Goal: Information Seeking & Learning: Learn about a topic

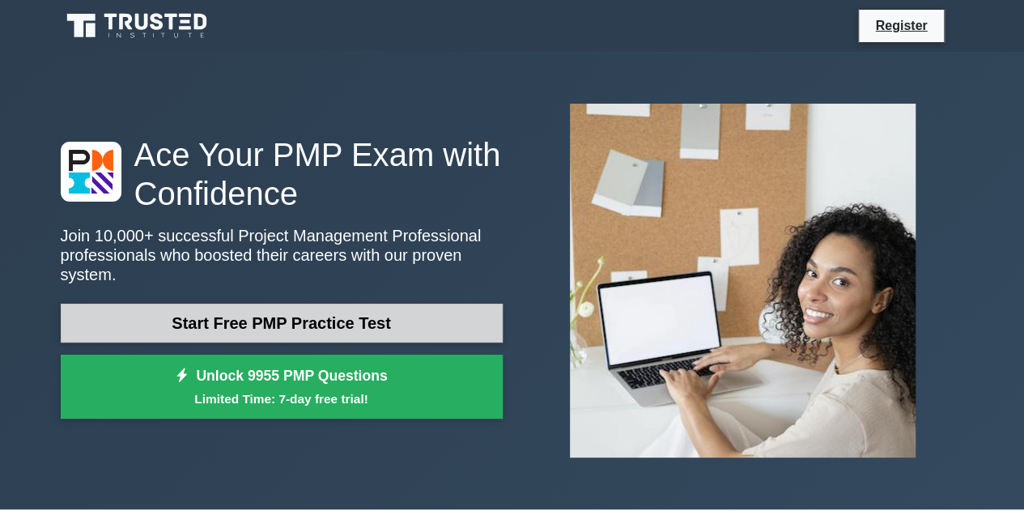
click at [291, 313] on link "Start Free PMP Practice Test" at bounding box center [282, 323] width 442 height 39
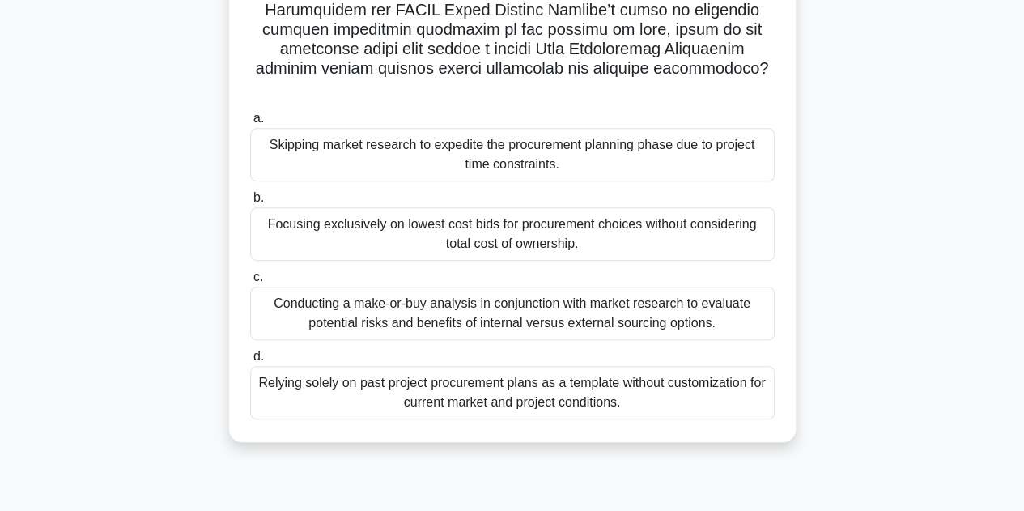
scroll to position [364, 0]
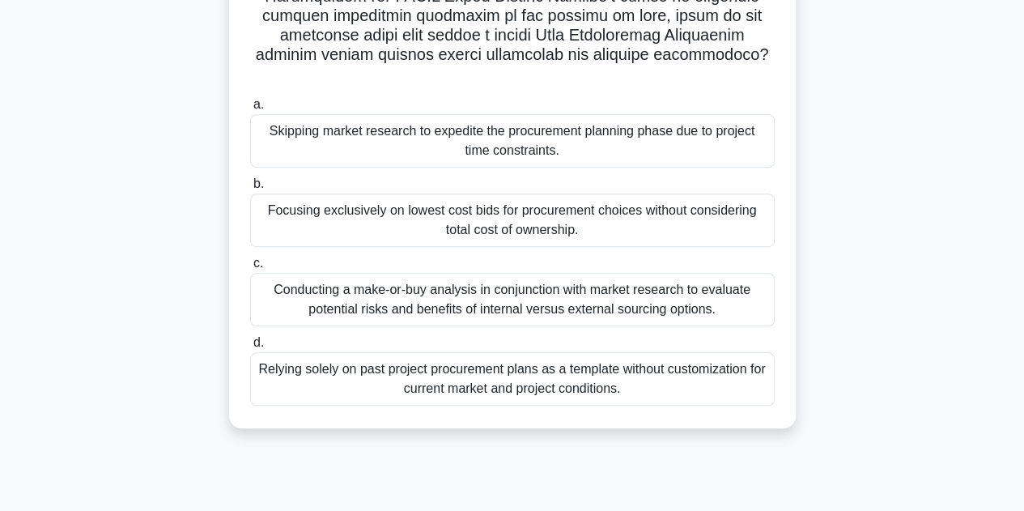
click at [678, 286] on div "Conducting a make-or-buy analysis in conjunction with market research to evalua…" at bounding box center [512, 299] width 525 height 53
click at [250, 269] on input "c. Conducting a make-or-buy analysis in conjunction with market research to eva…" at bounding box center [250, 263] width 0 height 11
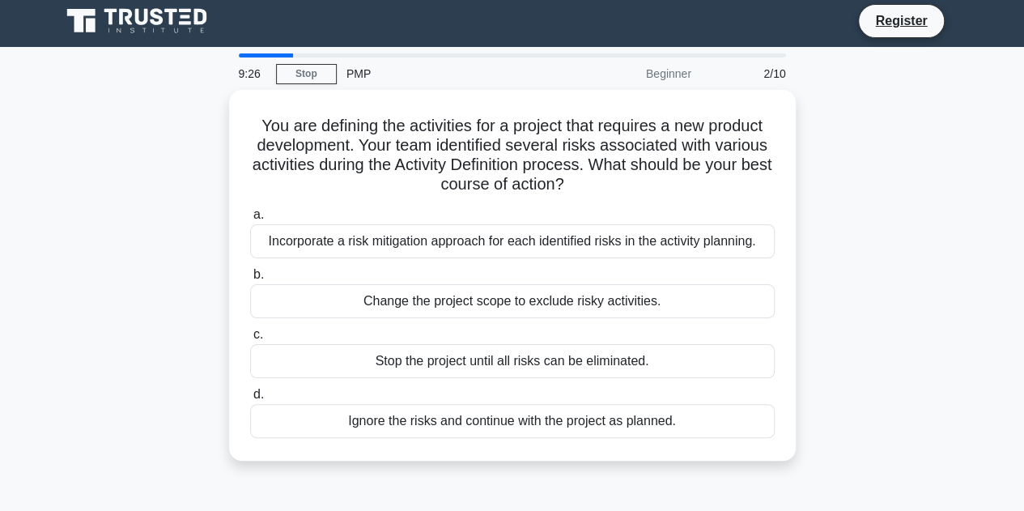
scroll to position [0, 0]
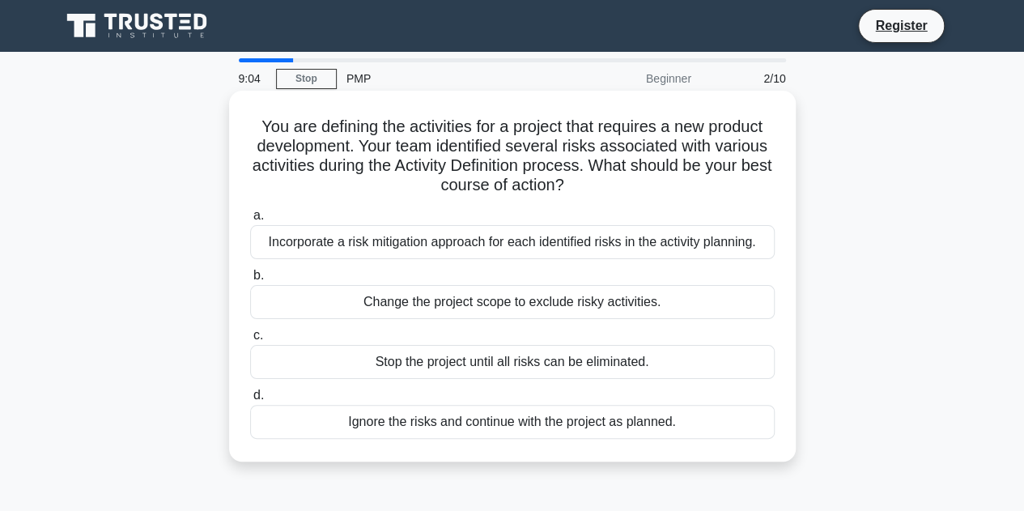
click at [729, 260] on div "a. Incorporate a risk mitigation approach for each identified risks in the acti…" at bounding box center [512, 322] width 544 height 240
click at [729, 247] on div "Incorporate a risk mitigation approach for each identified risks in the activit…" at bounding box center [512, 242] width 525 height 34
click at [250, 221] on input "a. Incorporate a risk mitigation approach for each identified risks in the acti…" at bounding box center [250, 216] width 0 height 11
